Goal: Transaction & Acquisition: Purchase product/service

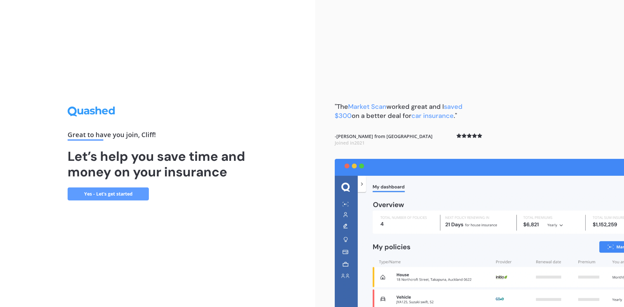
click at [125, 194] on link "Yes - Let’s get started" at bounding box center [108, 193] width 81 height 13
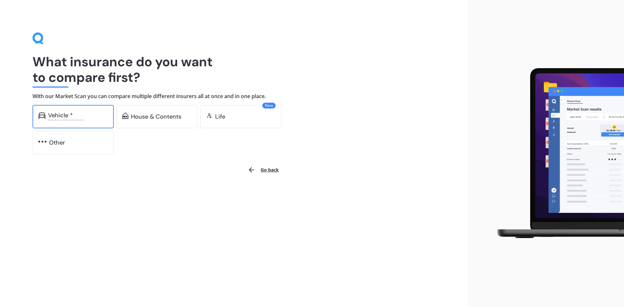
click at [97, 118] on div "Vehicle *" at bounding box center [78, 115] width 60 height 6
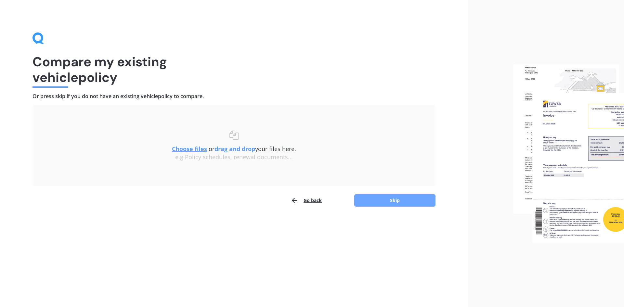
click at [386, 200] on button "Skip" at bounding box center [394, 200] width 81 height 12
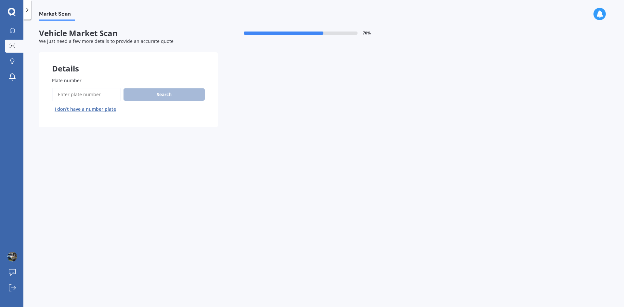
click at [91, 97] on input "Plate number" at bounding box center [86, 95] width 69 height 14
type input "LDZ264"
click at [173, 97] on button "Search" at bounding box center [163, 94] width 81 height 12
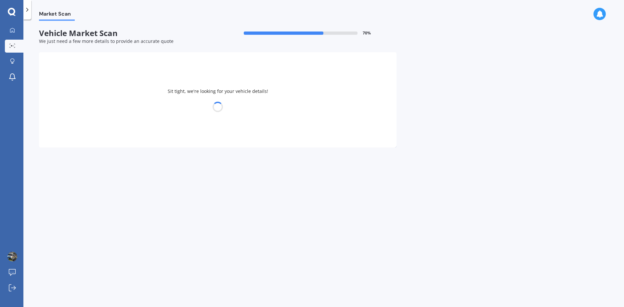
select select "MITSUBISHI"
select select "OUTLANDER"
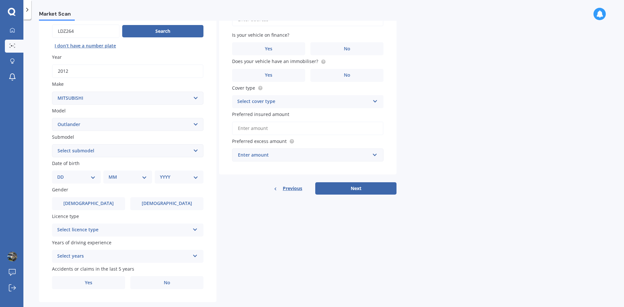
scroll to position [65, 0]
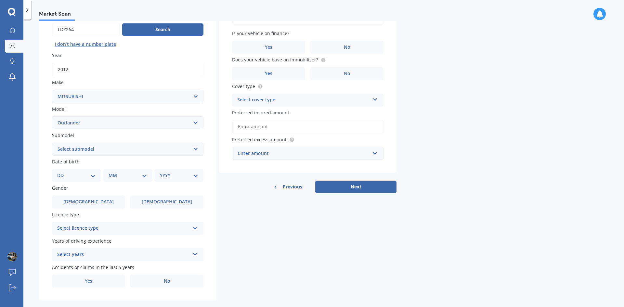
click at [197, 149] on select "Select submodel (All other) 2.4 Litre Station Wagon 3.0 Litre AWD 3.0 VRX Auto …" at bounding box center [127, 149] width 151 height 13
click at [306, 236] on div "Details Plate number Search I don’t have a number plate Year 2012 Make Select m…" at bounding box center [217, 143] width 357 height 313
click at [375, 98] on icon at bounding box center [375, 98] width 6 height 5
click at [373, 101] on icon at bounding box center [375, 98] width 6 height 5
click at [94, 175] on select "DD 01 02 03 04 05 06 07 08 09 10 11 12 13 14 15 16 17 18 19 20 21 22 23 24 25 2…" at bounding box center [76, 175] width 38 height 7
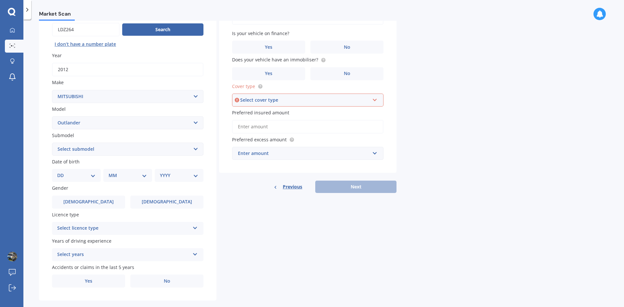
select select "08"
click at [62, 172] on select "DD 01 02 03 04 05 06 07 08 09 10 11 12 13 14 15 16 17 18 19 20 21 22 23 24 25 2…" at bounding box center [76, 175] width 38 height 7
click at [146, 175] on select "MM 01 02 03 04 05 06 07 08 09 10 11 12" at bounding box center [129, 175] width 36 height 7
select select "05"
click at [111, 172] on select "MM 01 02 03 04 05 06 07 08 09 10 11 12" at bounding box center [129, 175] width 36 height 7
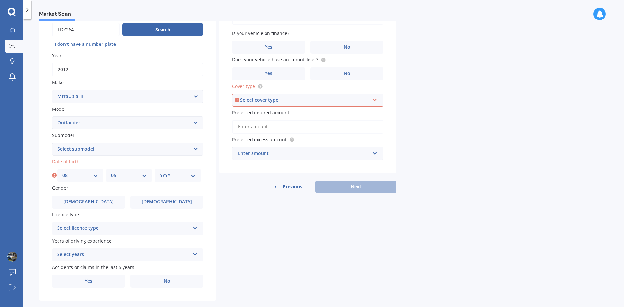
click at [192, 174] on select "YYYY 2025 2024 2023 2022 2021 2020 2019 2018 2017 2016 2015 2014 2013 2012 2011…" at bounding box center [178, 175] width 36 height 7
click at [160, 172] on select "YYYY 2025 2024 2023 2022 2021 2020 2019 2018 2017 2016 2015 2014 2013 2012 2011…" at bounding box center [178, 175] width 36 height 7
click at [194, 174] on select "YYYY 2025 2024 2023 2022 2021 2020 2019 2018 2017 2016 2015 2014 2013 2012 2011…" at bounding box center [179, 175] width 38 height 7
select select "1954"
click at [160, 172] on select "YYYY 2025 2024 2023 2022 2021 2020 2019 2018 2017 2016 2015 2014 2013 2012 2011…" at bounding box center [179, 175] width 38 height 7
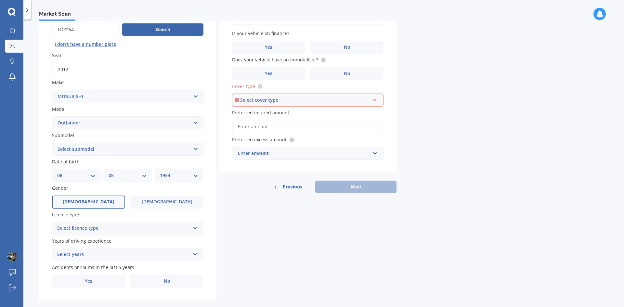
click at [99, 201] on label "Male" at bounding box center [88, 202] width 73 height 13
click at [0, 0] on input "Male" at bounding box center [0, 0] width 0 height 0
click at [193, 227] on icon at bounding box center [195, 226] width 6 height 5
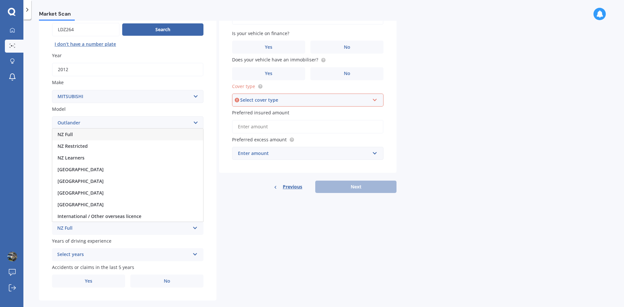
click at [128, 133] on div "NZ Full" at bounding box center [127, 135] width 151 height 12
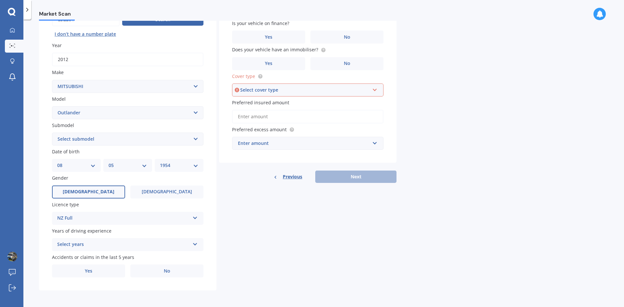
scroll to position [75, 0]
click at [196, 244] on icon at bounding box center [195, 242] width 6 height 5
click at [143, 185] on div "5 or more years" at bounding box center [127, 185] width 151 height 12
click at [184, 270] on label "No" at bounding box center [166, 270] width 73 height 13
click at [0, 0] on input "No" at bounding box center [0, 0] width 0 height 0
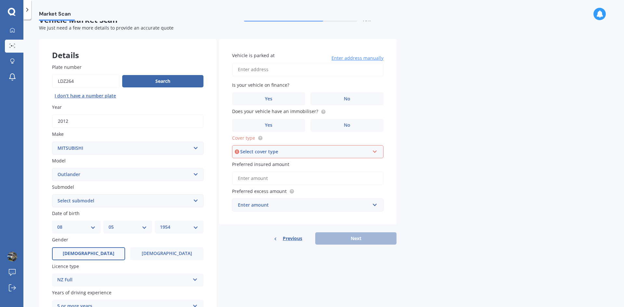
scroll to position [0, 0]
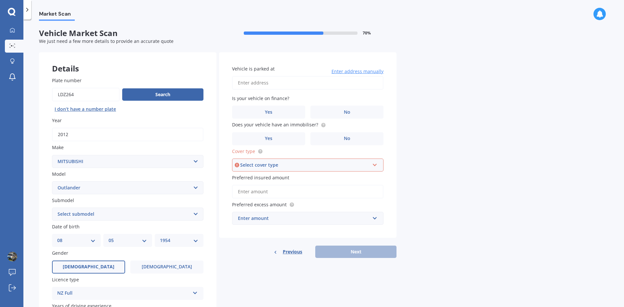
click at [309, 86] on input "Vehicle is parked at" at bounding box center [307, 83] width 151 height 14
type input "Lancaster Street, Highbury, Palmerston North 4412"
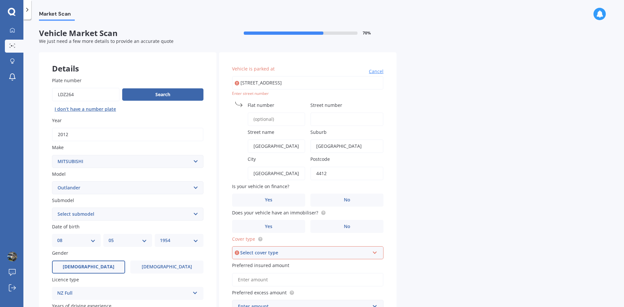
click at [342, 120] on input "Street number" at bounding box center [346, 119] width 73 height 14
type input "8"
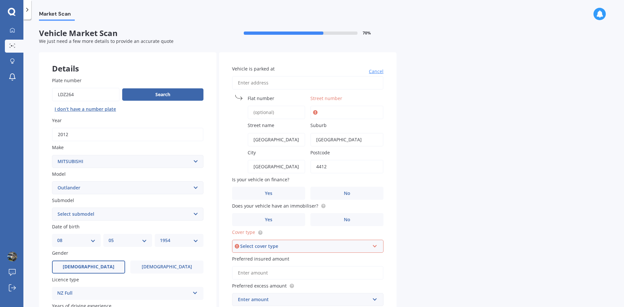
type input "0"
type input "9"
click at [272, 126] on span "Street name" at bounding box center [260, 125] width 27 height 6
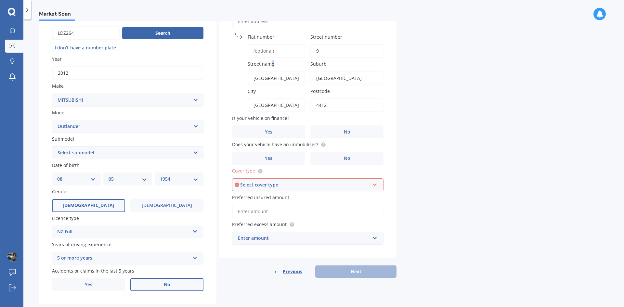
scroll to position [65, 0]
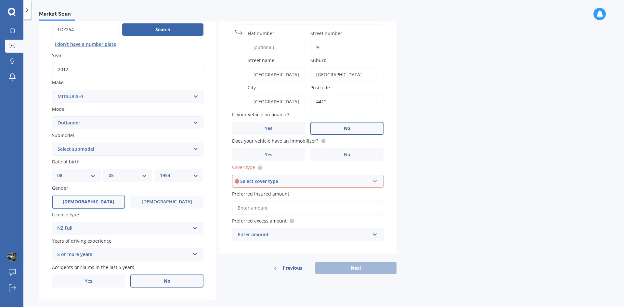
click at [350, 126] on label "No" at bounding box center [346, 128] width 73 height 13
click at [0, 0] on input "No" at bounding box center [0, 0] width 0 height 0
click at [293, 154] on label "Yes" at bounding box center [268, 154] width 73 height 13
click at [0, 0] on input "Yes" at bounding box center [0, 0] width 0 height 0
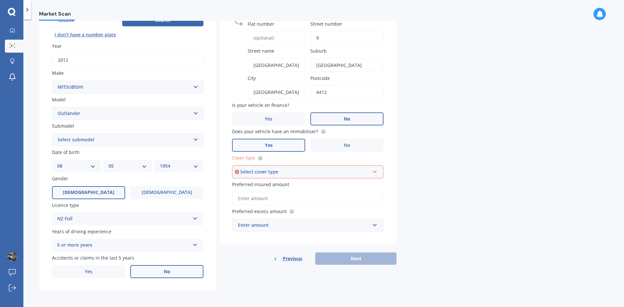
scroll to position [75, 0]
click at [375, 169] on icon at bounding box center [375, 169] width 6 height 5
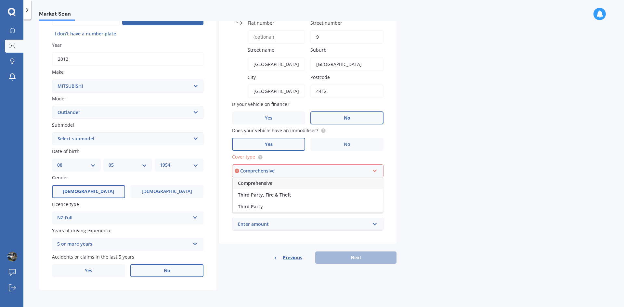
click at [314, 168] on div "Comprehensive" at bounding box center [304, 170] width 129 height 7
click at [370, 200] on input "Preferred insured amount" at bounding box center [307, 198] width 151 height 14
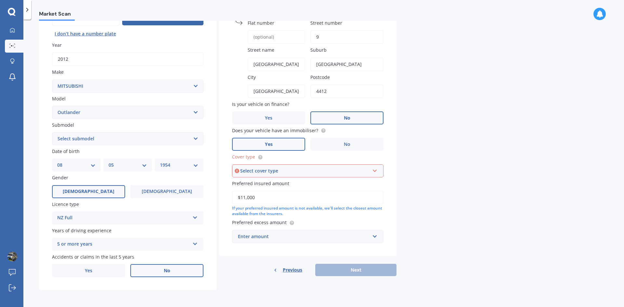
type input "$11,000"
click at [374, 238] on input "text" at bounding box center [306, 236] width 146 height 12
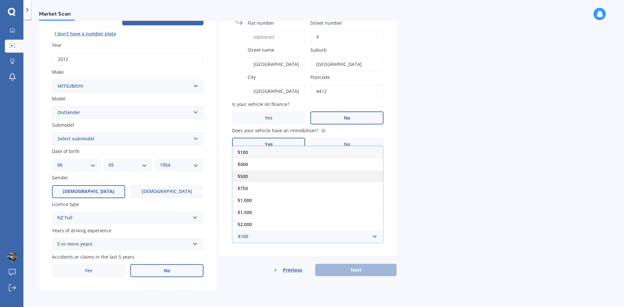
click at [267, 173] on div "$500" at bounding box center [307, 176] width 151 height 12
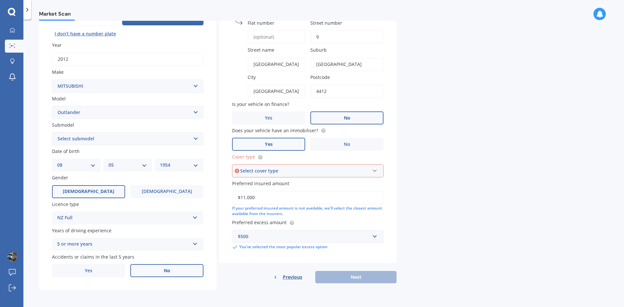
click at [354, 276] on div "Previous Next" at bounding box center [307, 277] width 177 height 12
click at [356, 273] on div "Previous Next" at bounding box center [307, 277] width 177 height 12
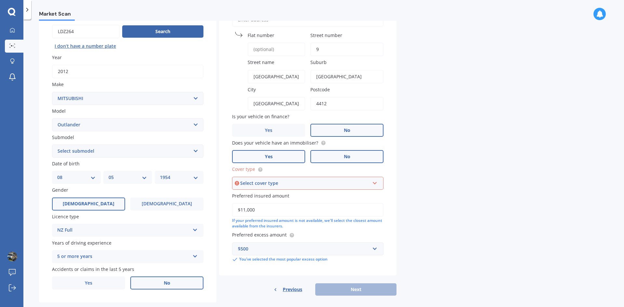
scroll to position [65, 0]
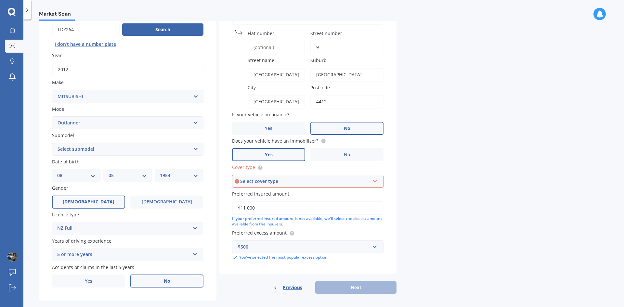
click at [375, 181] on icon at bounding box center [375, 180] width 6 height 5
click at [316, 192] on div "Comprehensive" at bounding box center [308, 194] width 150 height 12
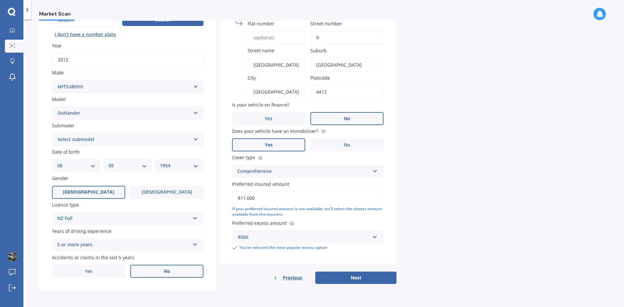
scroll to position [75, 0]
click at [352, 277] on button "Next" at bounding box center [355, 277] width 81 height 12
click at [197, 140] on select "Select submodel (All other) 2.4 Litre Station Wagon 3.0 Litre AWD 3.0 VRX Auto …" at bounding box center [127, 138] width 151 height 13
select select "LS"
click at [52, 132] on select "Select submodel (All other) 2.4 Litre Station Wagon 3.0 Litre AWD 3.0 VRX Auto …" at bounding box center [127, 138] width 151 height 13
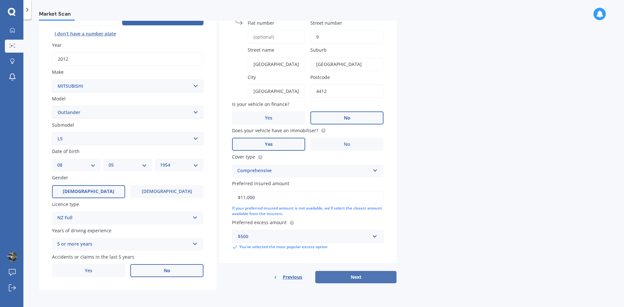
click at [336, 275] on button "Next" at bounding box center [355, 277] width 81 height 12
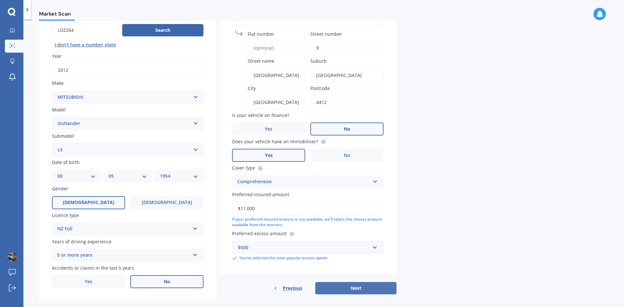
select select "08"
select select "05"
select select "1954"
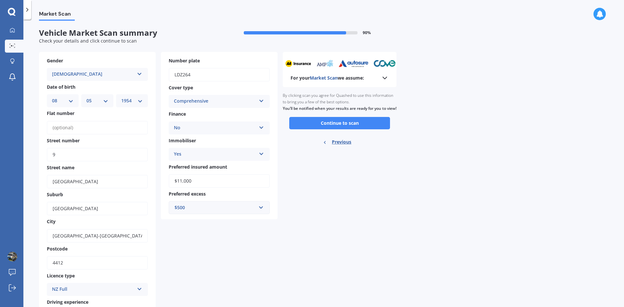
scroll to position [0, 0]
click at [364, 130] on button "Continue to scan" at bounding box center [339, 123] width 101 height 12
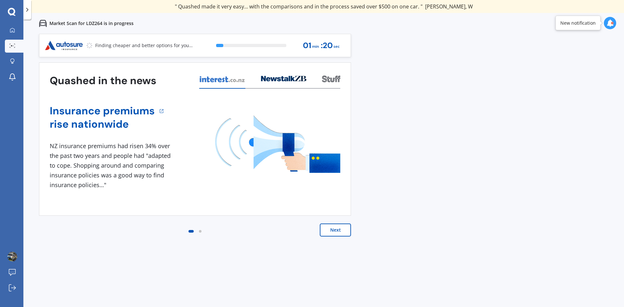
drag, startPoint x: 337, startPoint y: 229, endPoint x: 341, endPoint y: 228, distance: 4.3
click at [338, 229] on button "Next" at bounding box center [335, 229] width 31 height 13
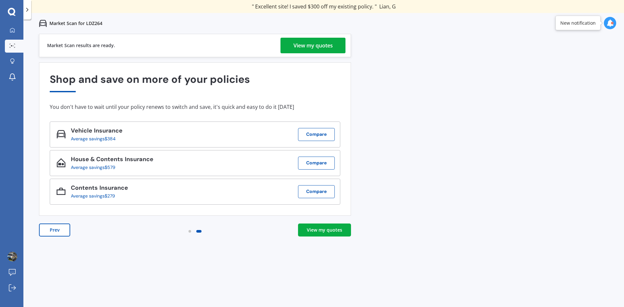
click at [323, 231] on div "View my quotes" at bounding box center [324, 230] width 35 height 6
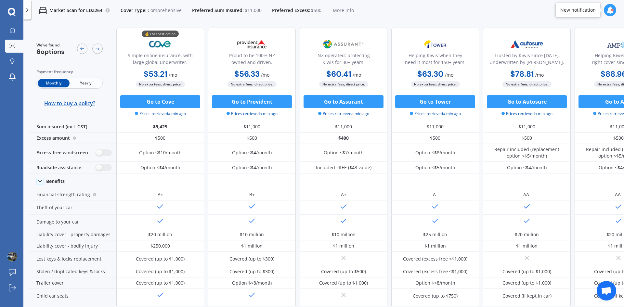
drag, startPoint x: 413, startPoint y: 19, endPoint x: 364, endPoint y: 19, distance: 49.7
click at [364, 19] on div "Market Scan for LDZ264 Cover Type: Comprehensive Preferred Sum Insured: $11,000…" at bounding box center [323, 10] width 600 height 21
click at [85, 84] on span "Yearly" at bounding box center [86, 83] width 32 height 8
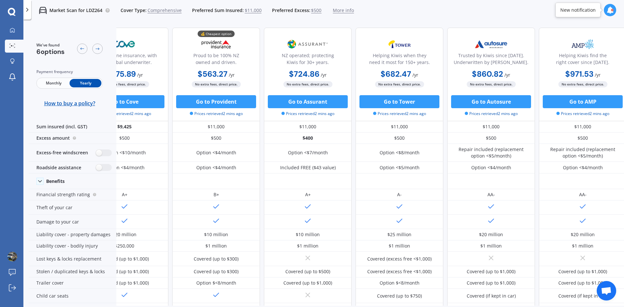
scroll to position [0, 42]
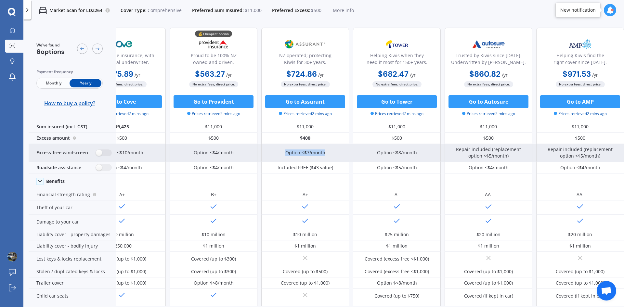
drag, startPoint x: 282, startPoint y: 156, endPoint x: 334, endPoint y: 156, distance: 52.6
click at [334, 156] on div "Option <$7/month" at bounding box center [305, 153] width 88 height 18
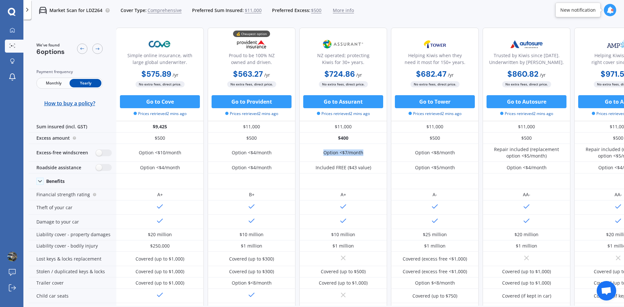
scroll to position [0, 0]
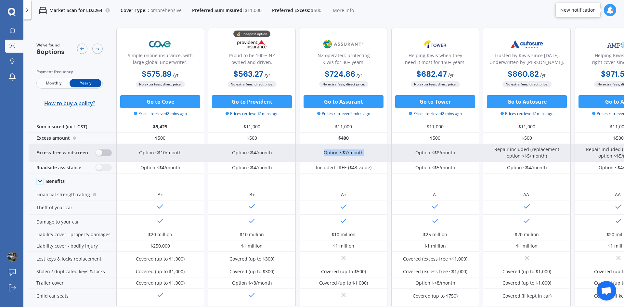
drag, startPoint x: 101, startPoint y: 152, endPoint x: 112, endPoint y: 152, distance: 10.7
click at [112, 152] on div "Excess-free windscreen" at bounding box center [73, 153] width 88 height 18
drag, startPoint x: 100, startPoint y: 152, endPoint x: 112, endPoint y: 154, distance: 11.9
click at [112, 154] on div "Excess-free windscreen" at bounding box center [73, 153] width 88 height 18
click at [110, 154] on label at bounding box center [104, 152] width 16 height 7
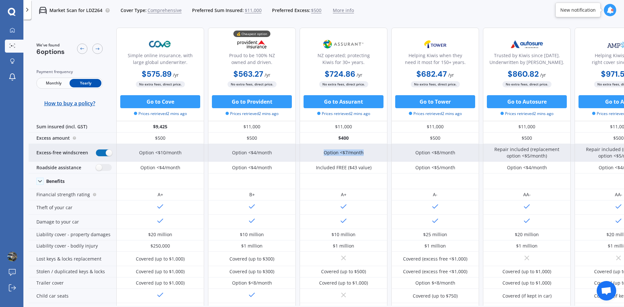
radio input "true"
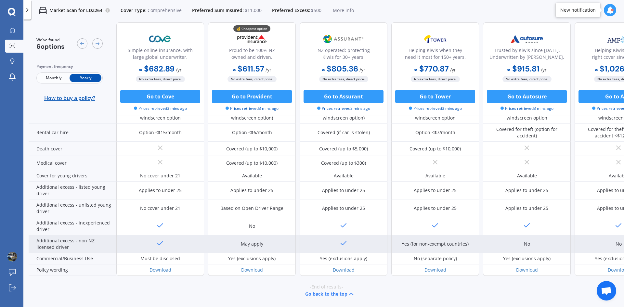
scroll to position [291, 0]
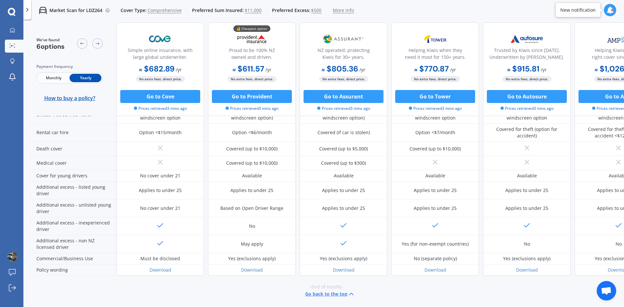
click at [333, 290] on button "Go back to the top" at bounding box center [330, 294] width 50 height 8
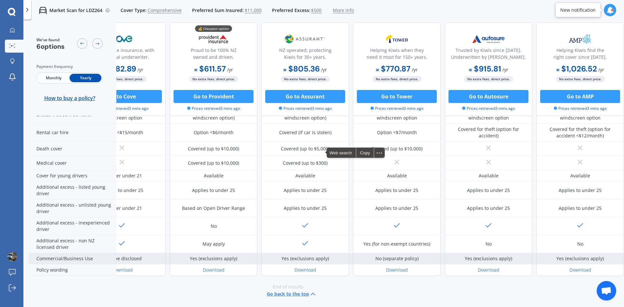
scroll to position [291, 39]
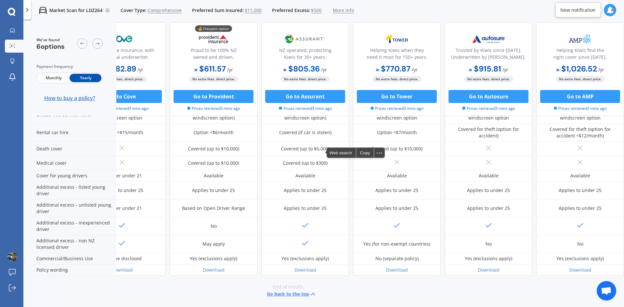
click at [74, 97] on span "How to buy a policy?" at bounding box center [69, 98] width 51 height 6
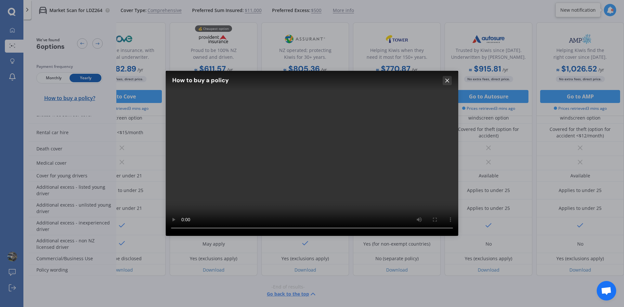
click at [449, 80] on icon at bounding box center [447, 80] width 6 height 6
